Goal: Transaction & Acquisition: Subscribe to service/newsletter

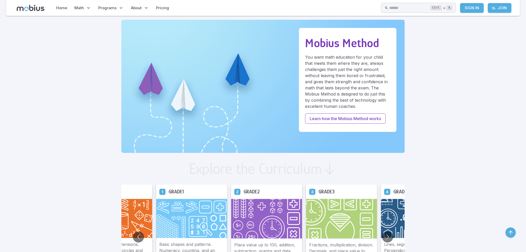
scroll to position [154, 0]
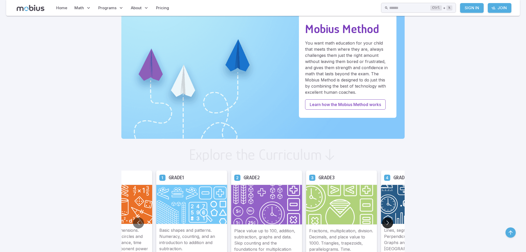
click at [389, 223] on button "Go to next slide" at bounding box center [387, 223] width 11 height 11
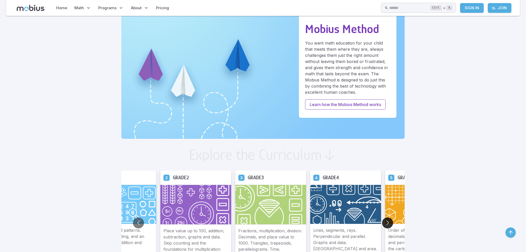
click at [389, 223] on button "Go to next slide" at bounding box center [387, 223] width 11 height 11
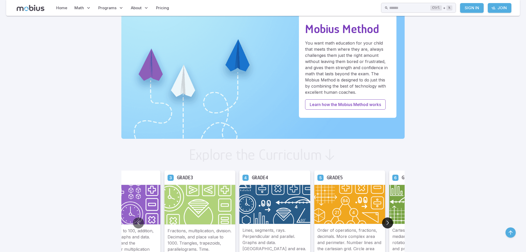
click at [389, 223] on button "Go to next slide" at bounding box center [387, 223] width 11 height 11
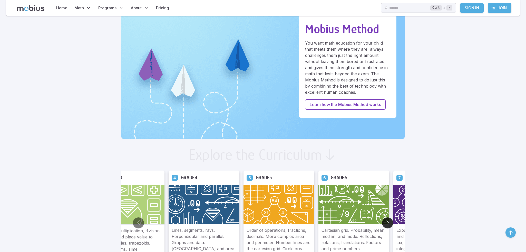
click at [389, 223] on button "Go to next slide" at bounding box center [387, 223] width 11 height 11
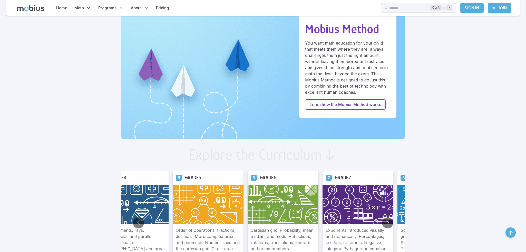
click at [358, 202] on img at bounding box center [357, 204] width 71 height 39
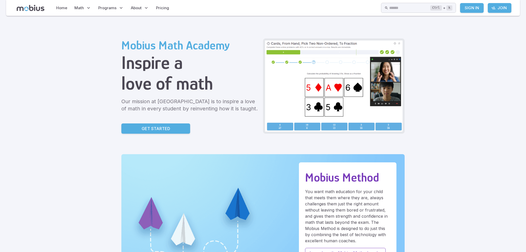
scroll to position [0, 0]
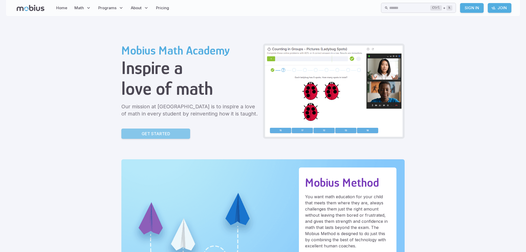
click at [167, 136] on p "Get Started" at bounding box center [156, 134] width 28 height 6
